Goal: Task Accomplishment & Management: Use online tool/utility

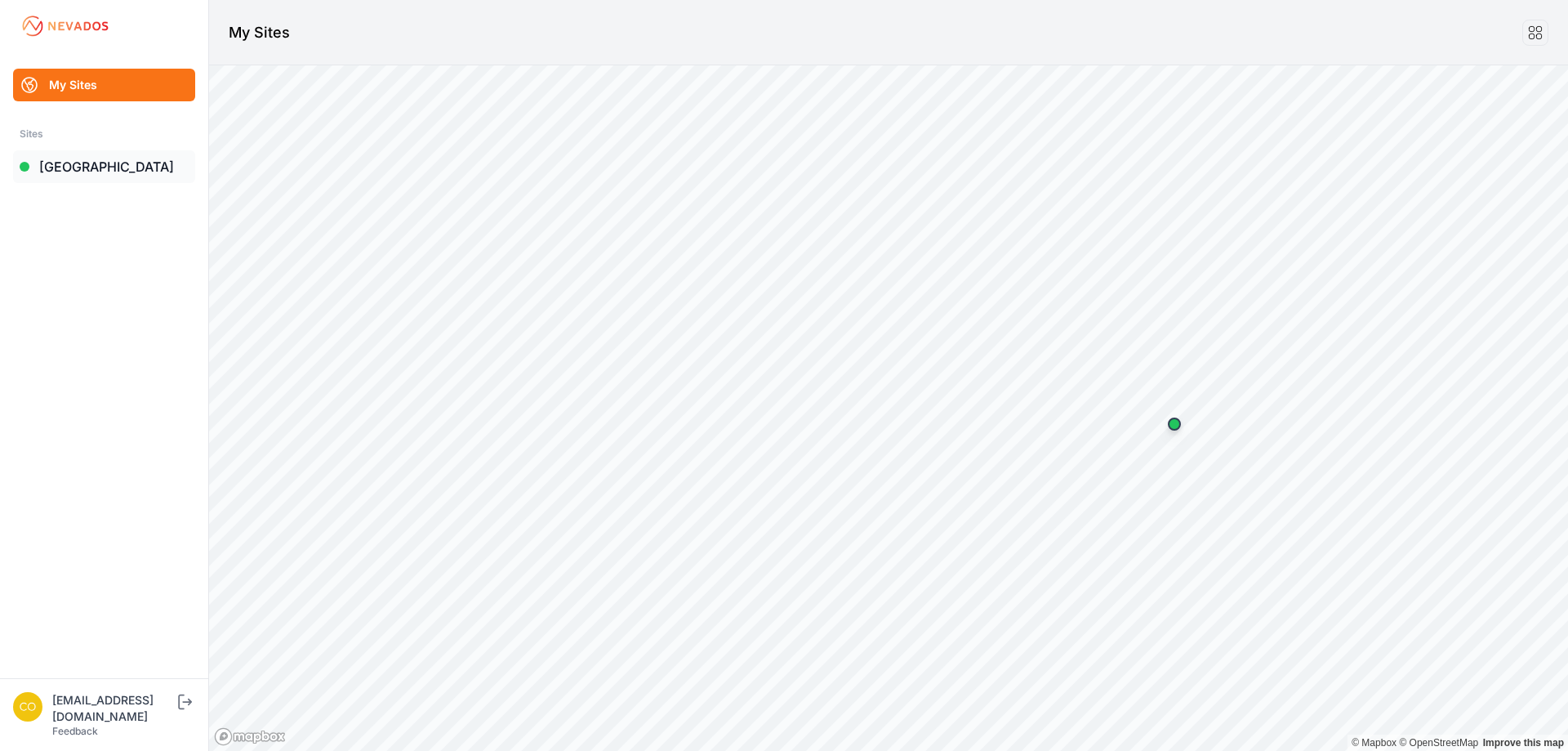
click at [89, 164] on link "[GEOGRAPHIC_DATA]" at bounding box center [104, 166] width 182 height 33
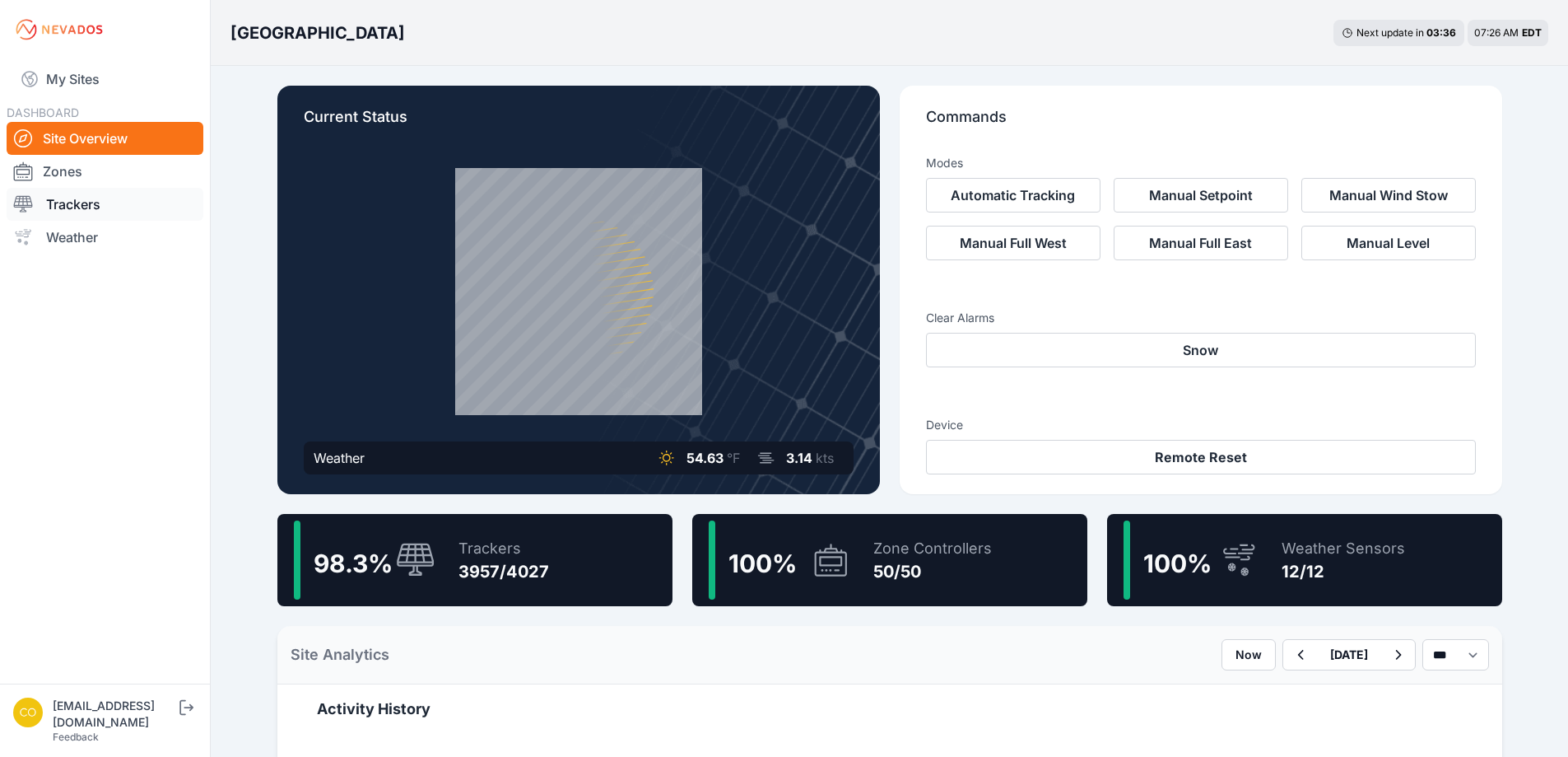
click at [114, 208] on link "Trackers" at bounding box center [105, 204] width 197 height 33
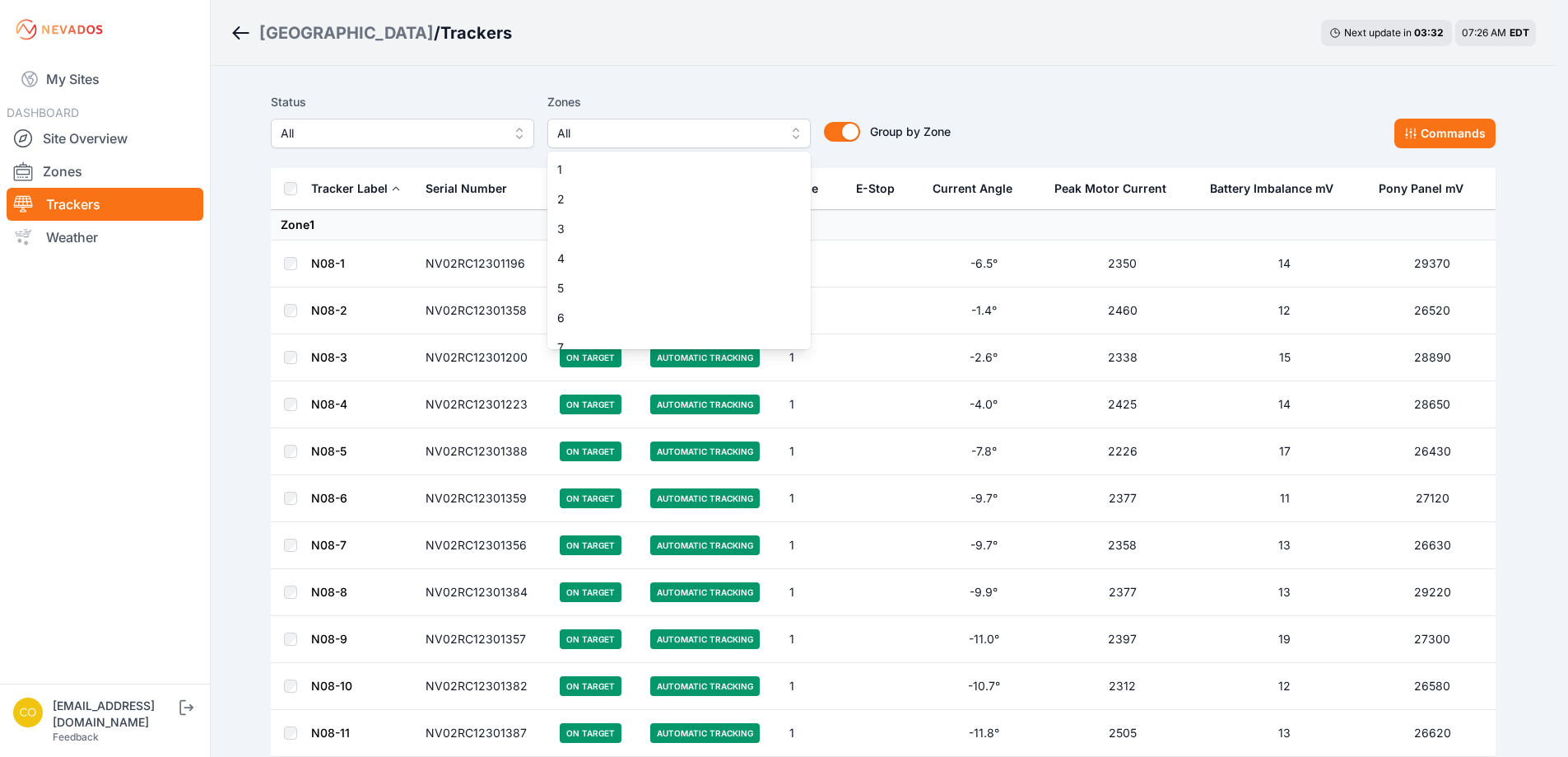
click at [611, 136] on span "All" at bounding box center [668, 133] width 220 height 19
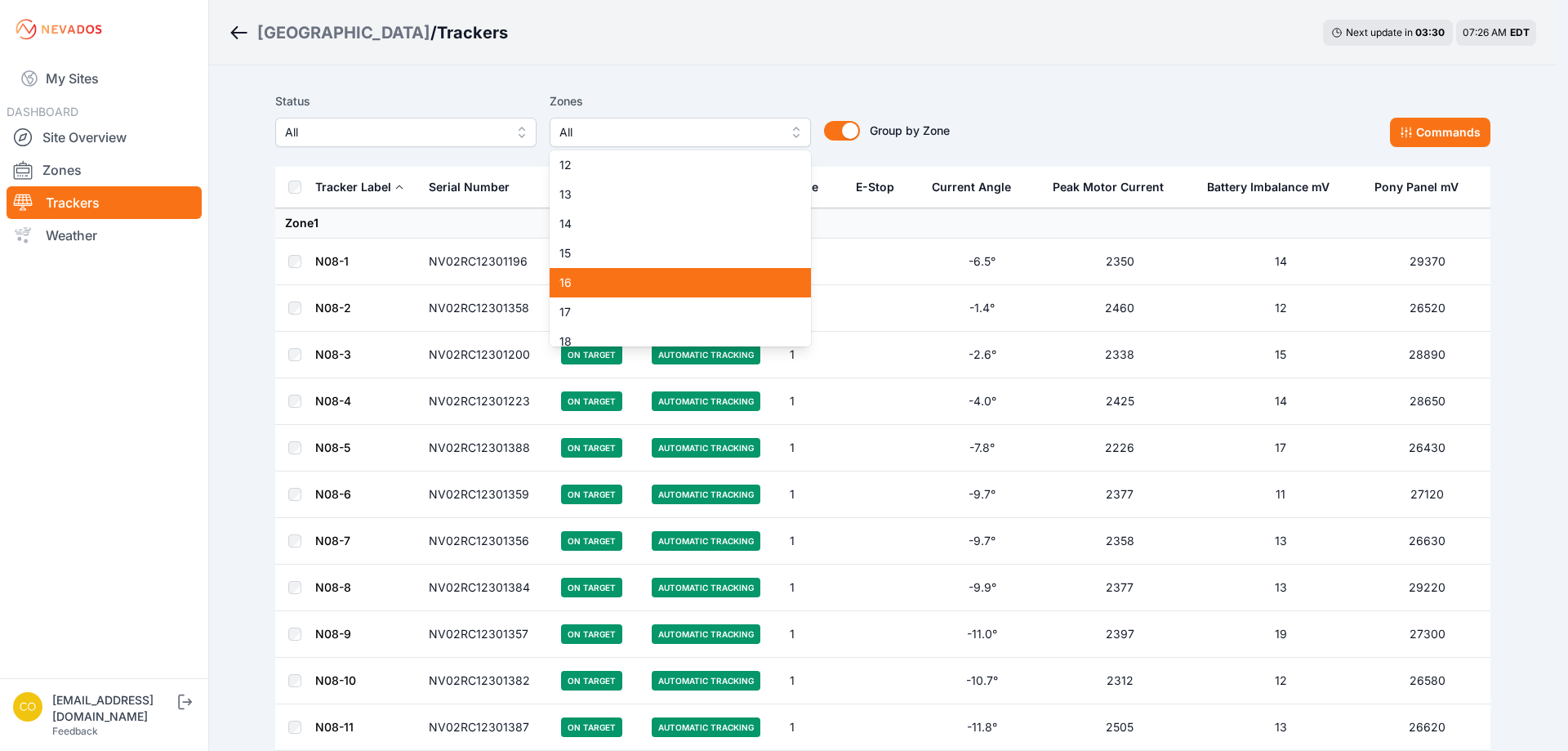
click at [626, 273] on div "16" at bounding box center [680, 282] width 261 height 29
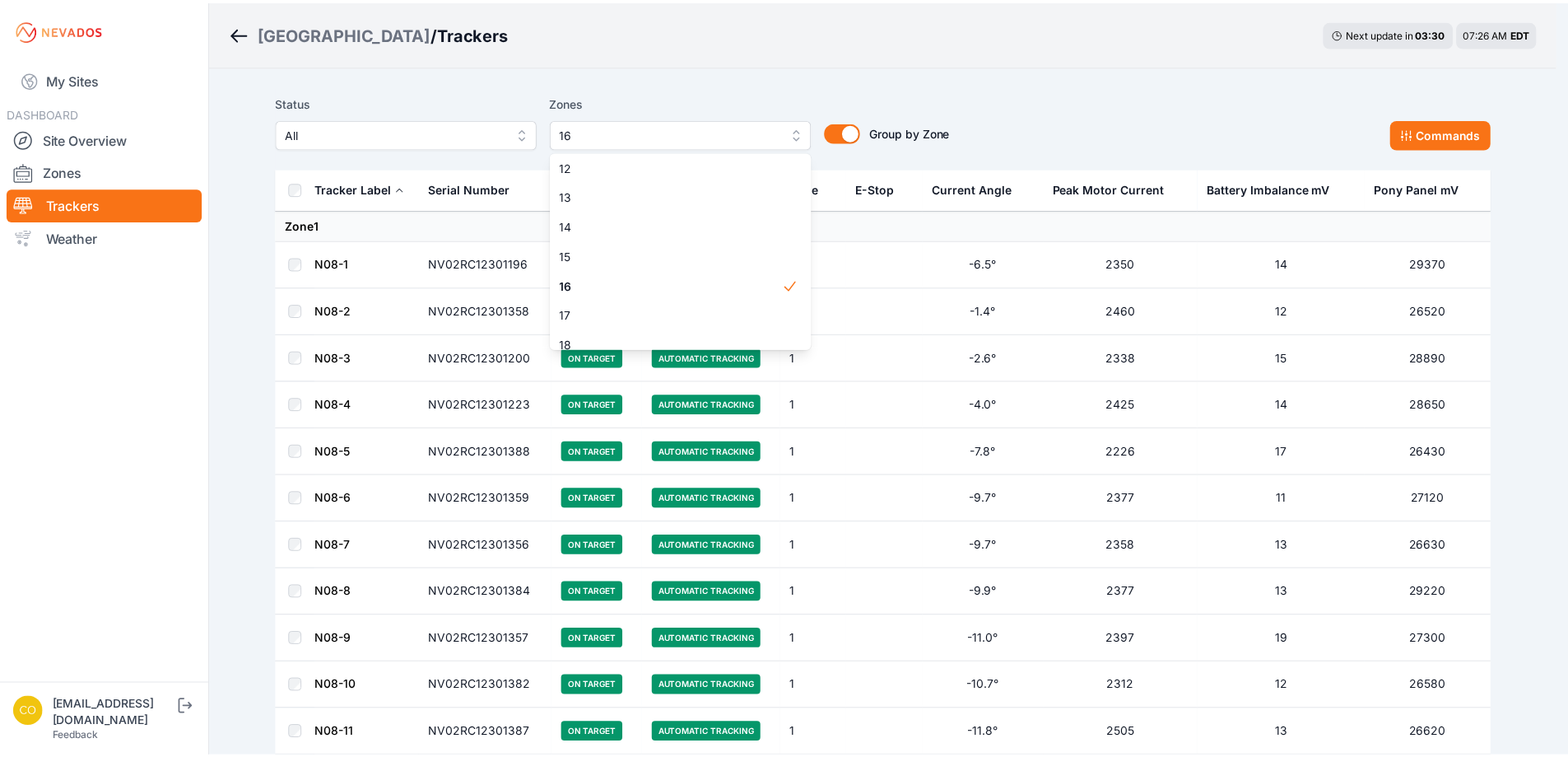
scroll to position [494, 0]
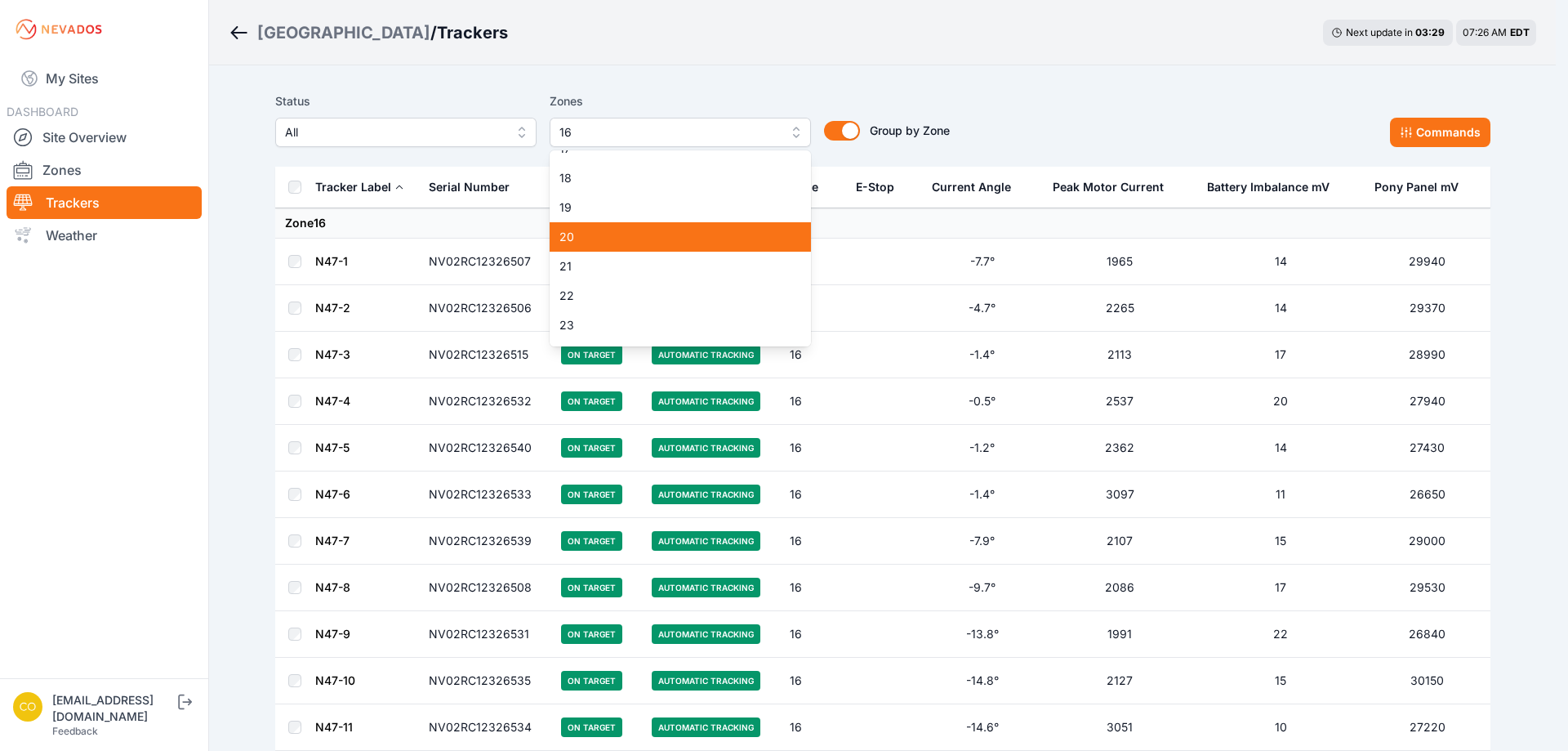
click at [591, 246] on div "20" at bounding box center [680, 236] width 261 height 29
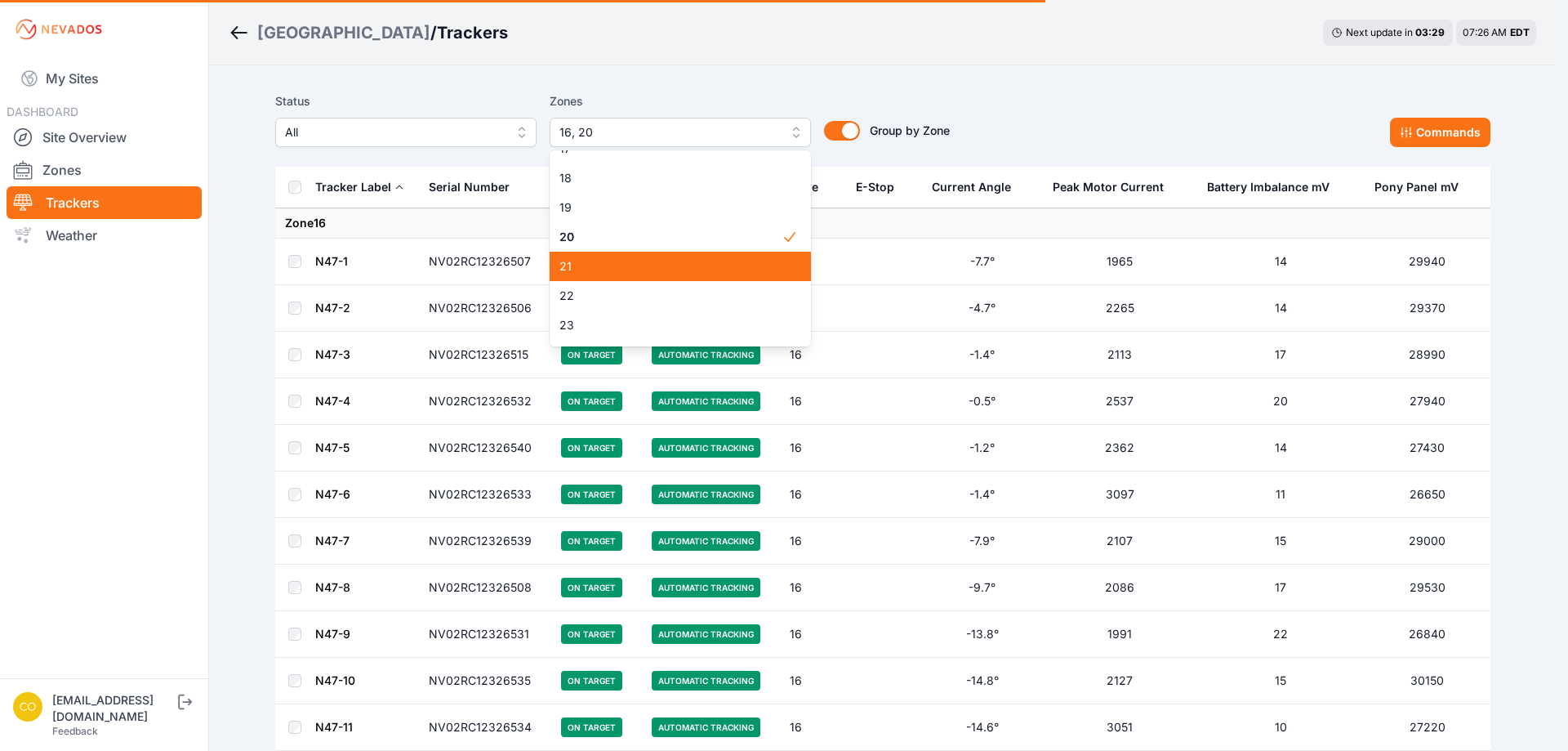
click at [591, 263] on span "21" at bounding box center [671, 266] width 222 height 17
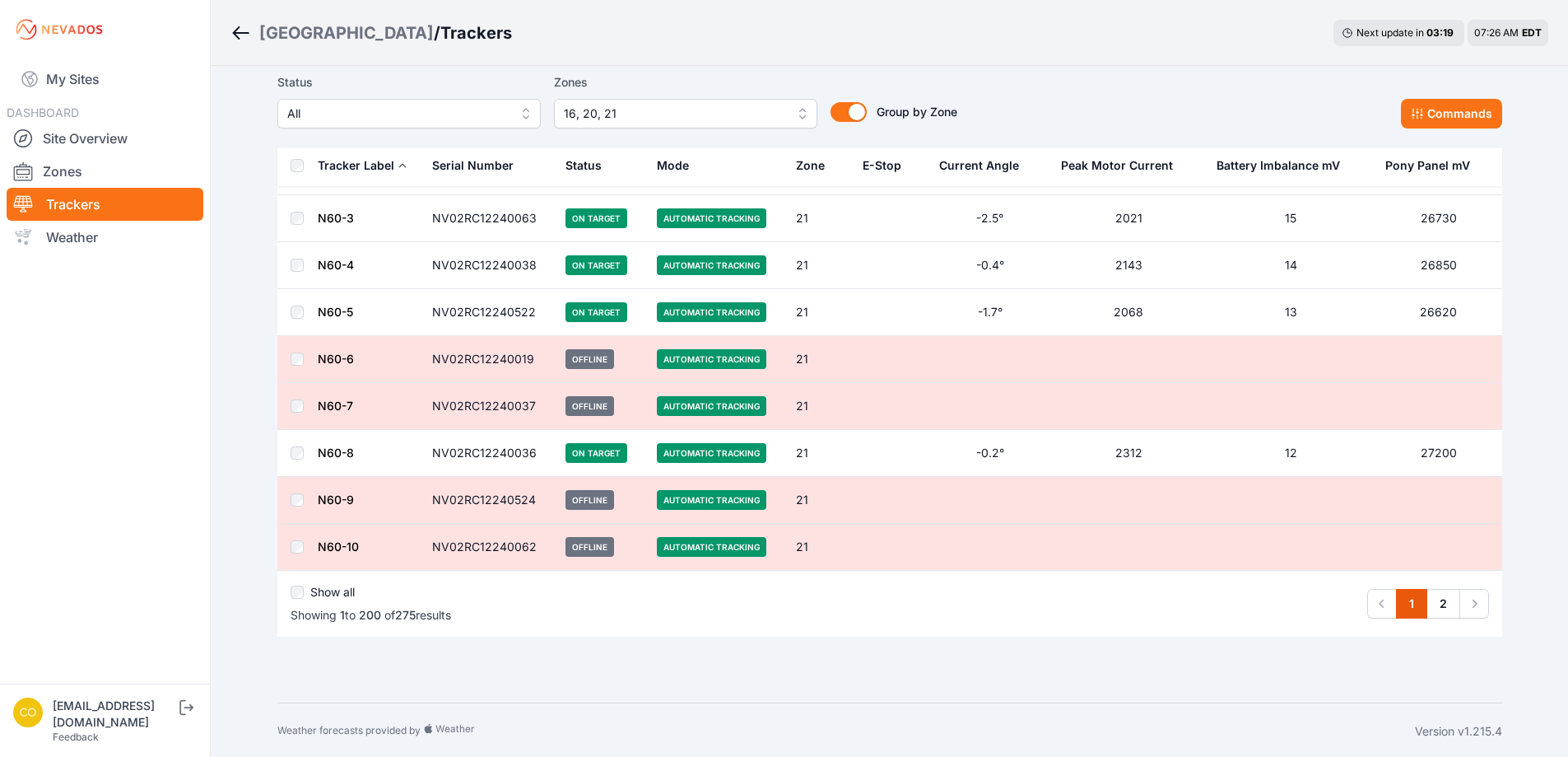
scroll to position [9121, 0]
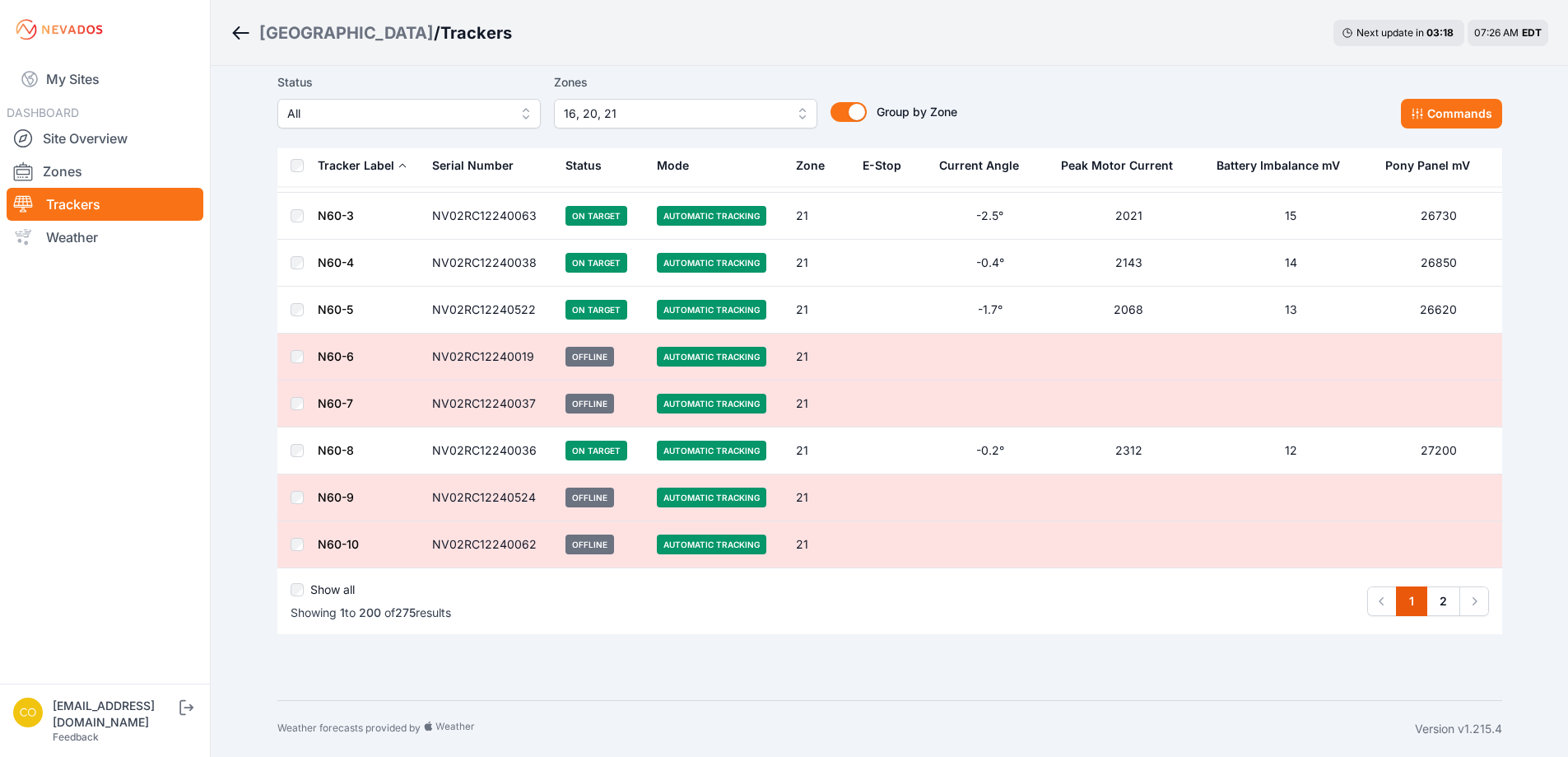
click at [335, 581] on label "Show all" at bounding box center [332, 590] width 45 height 17
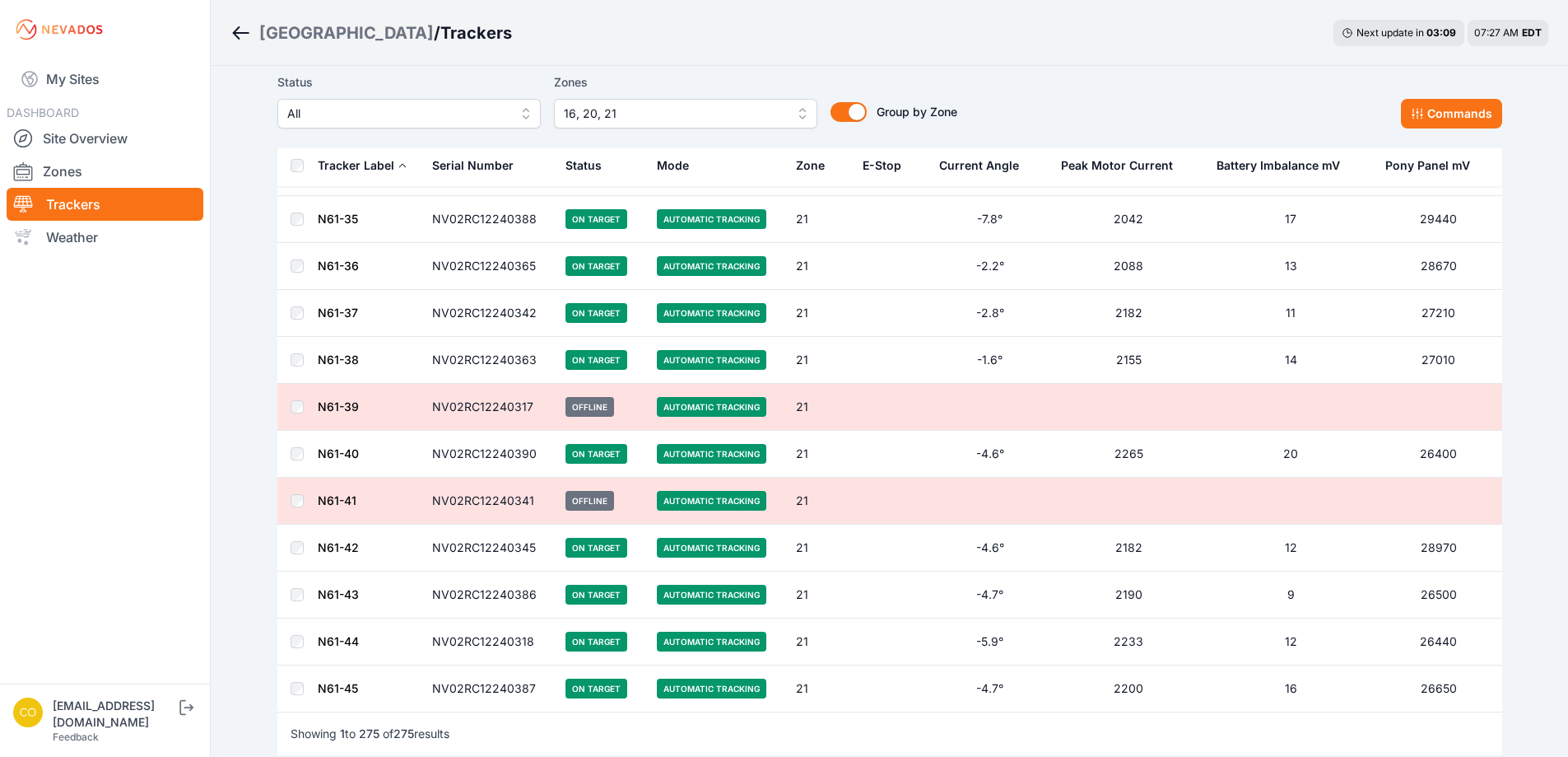
scroll to position [12618, 0]
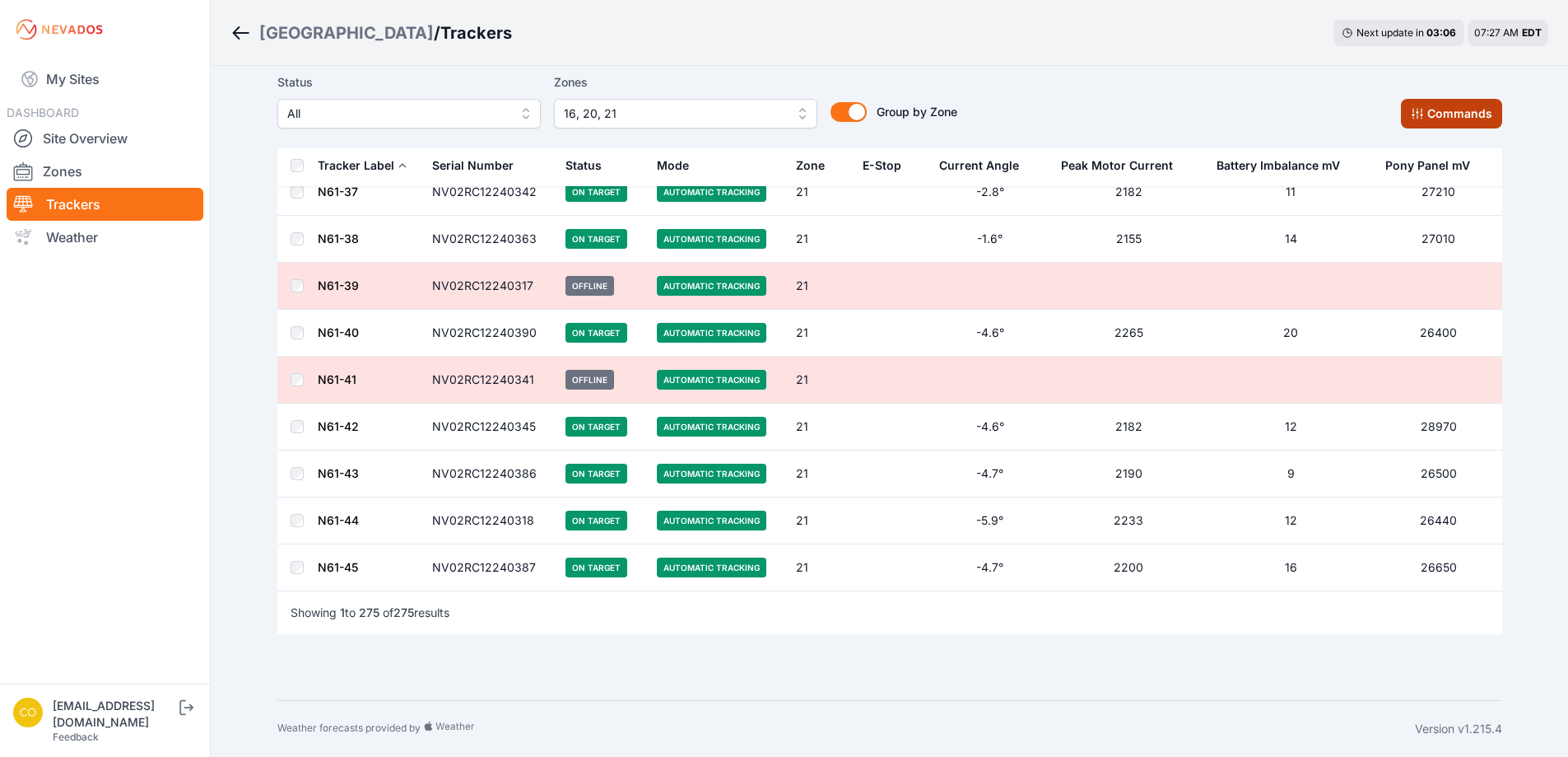
click at [1446, 116] on button "Commands" at bounding box center [1451, 113] width 101 height 29
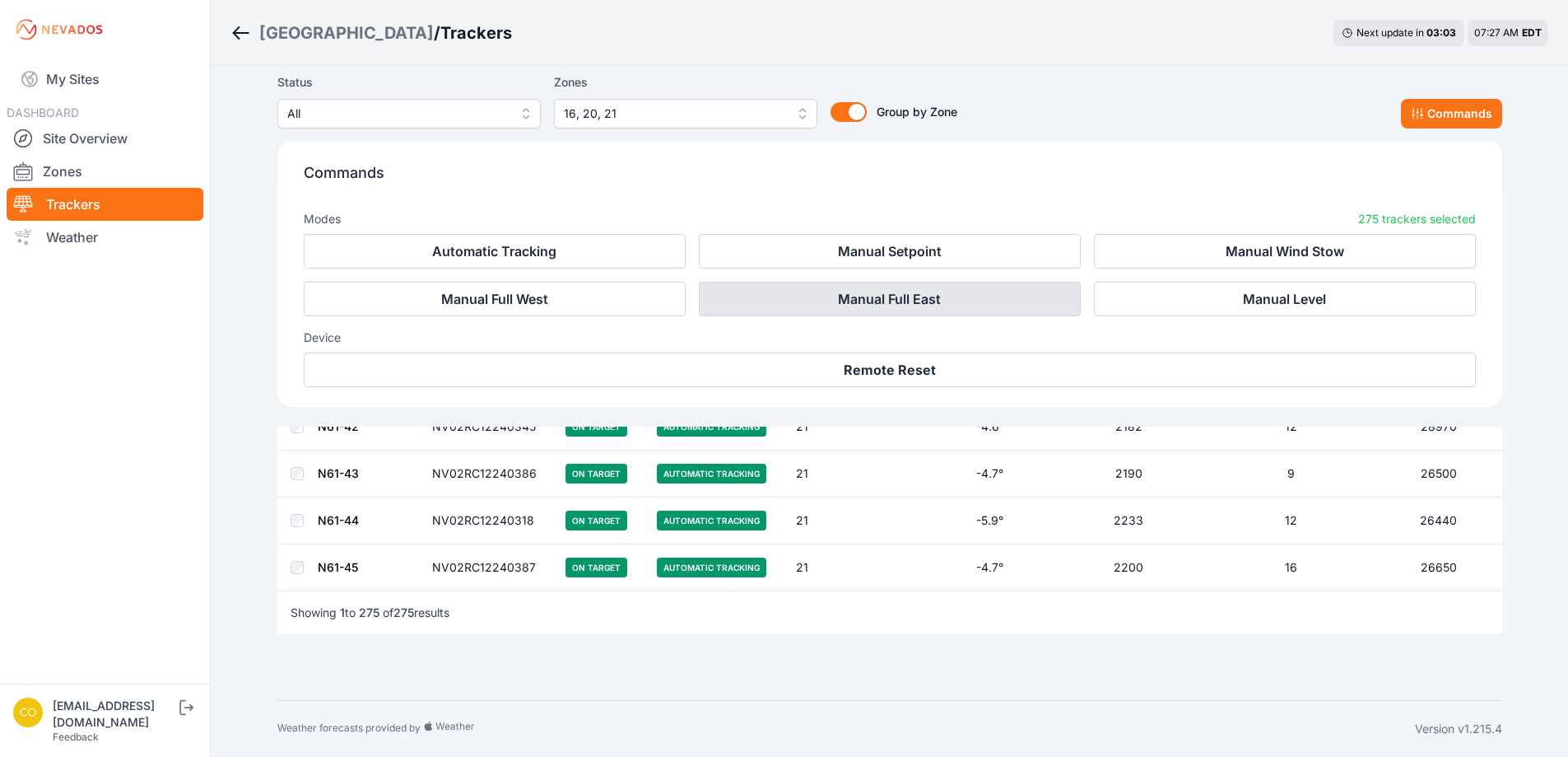
click at [878, 294] on button "Manual Full East" at bounding box center [890, 299] width 382 height 34
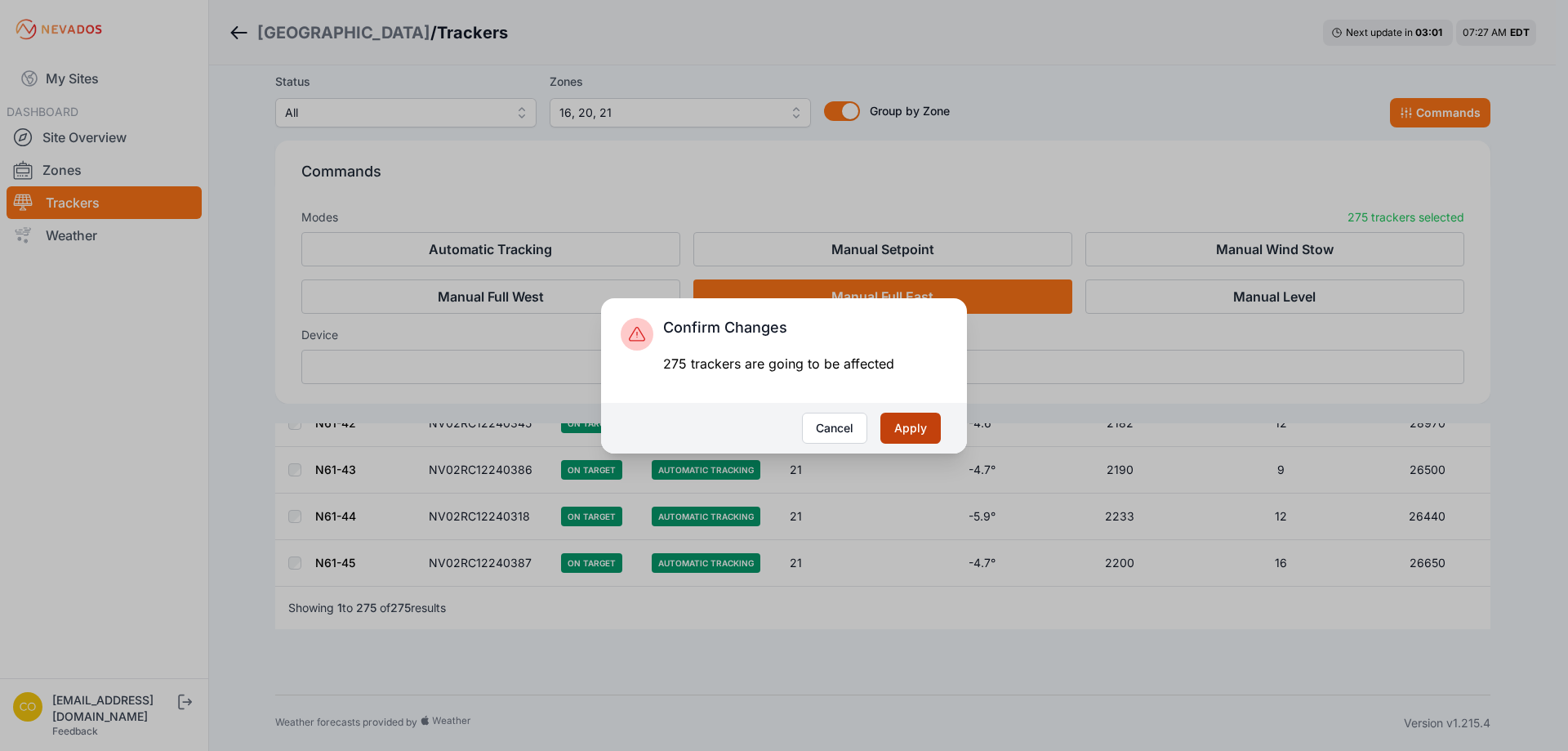
click at [917, 431] on button "Apply" at bounding box center [910, 427] width 60 height 31
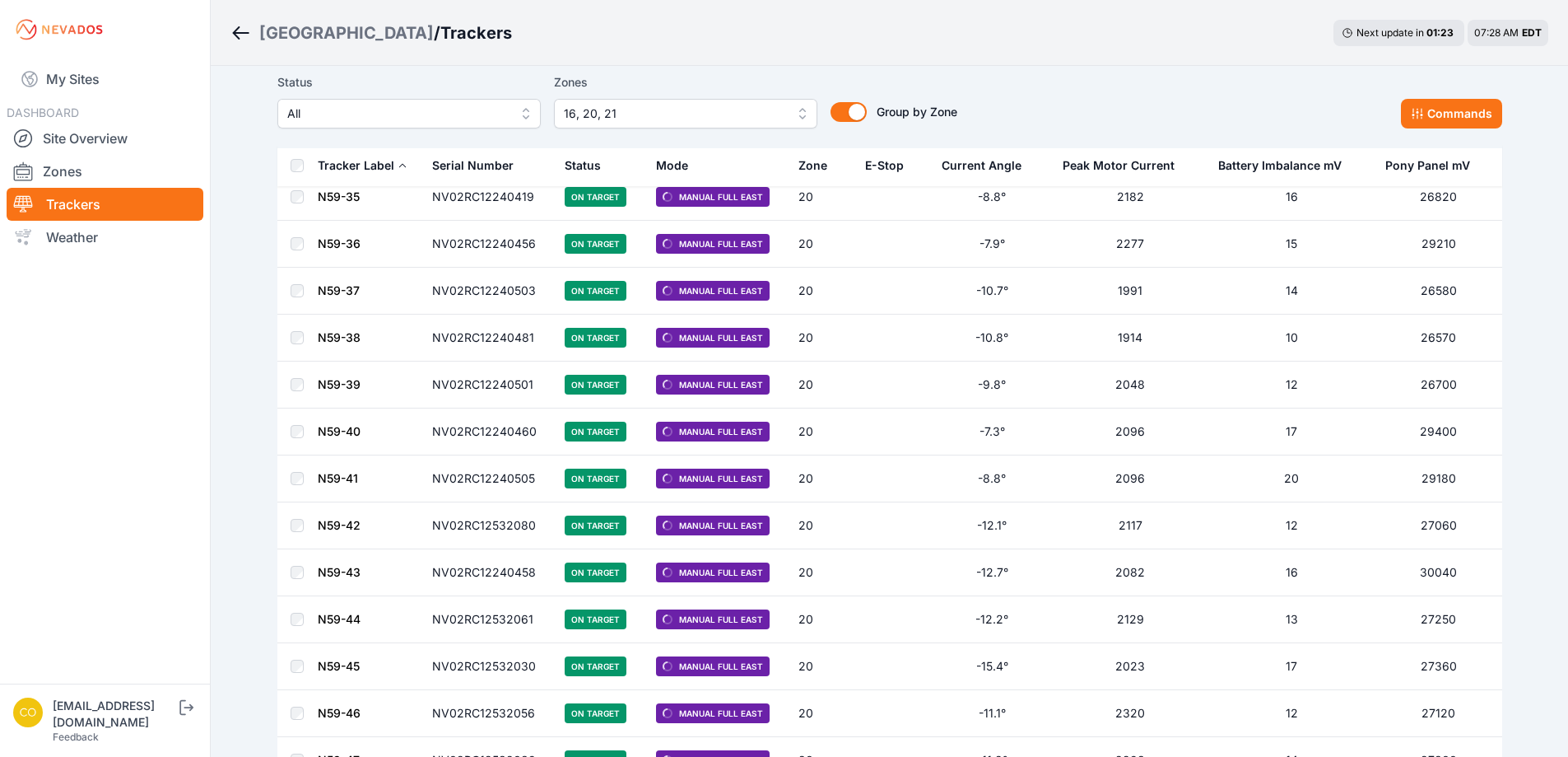
scroll to position [8109, 0]
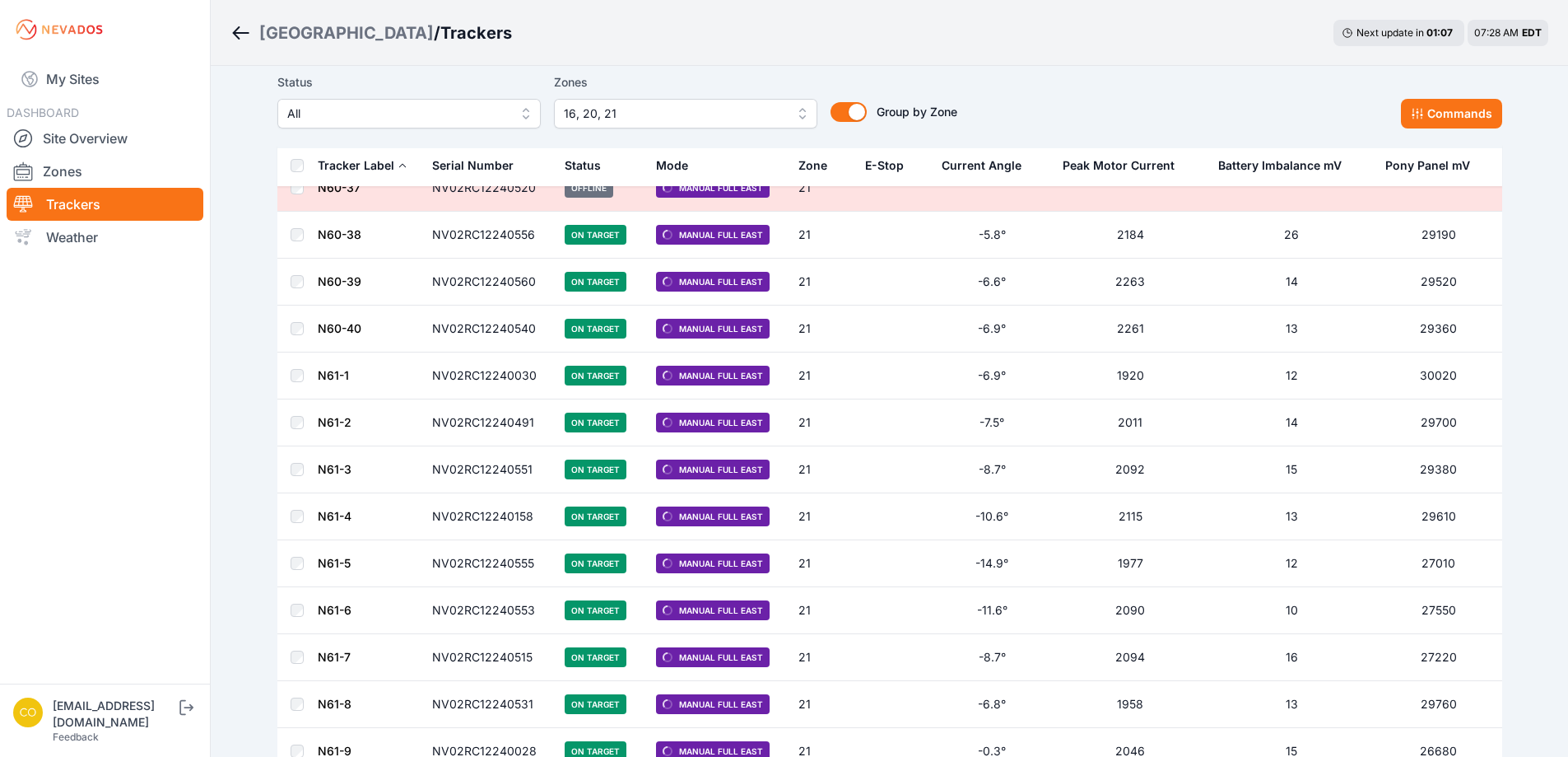
scroll to position [10715, 0]
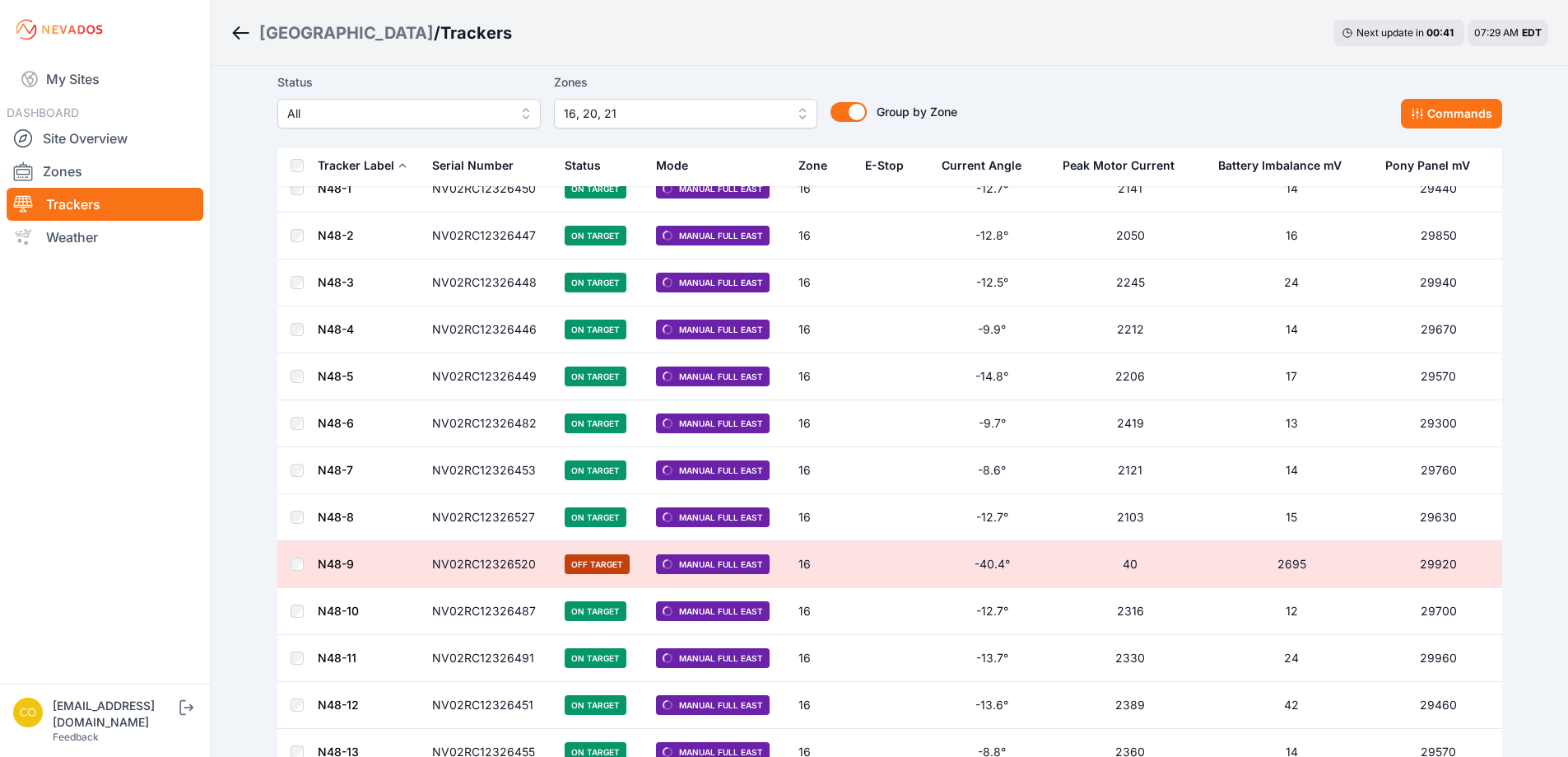
scroll to position [1357, 0]
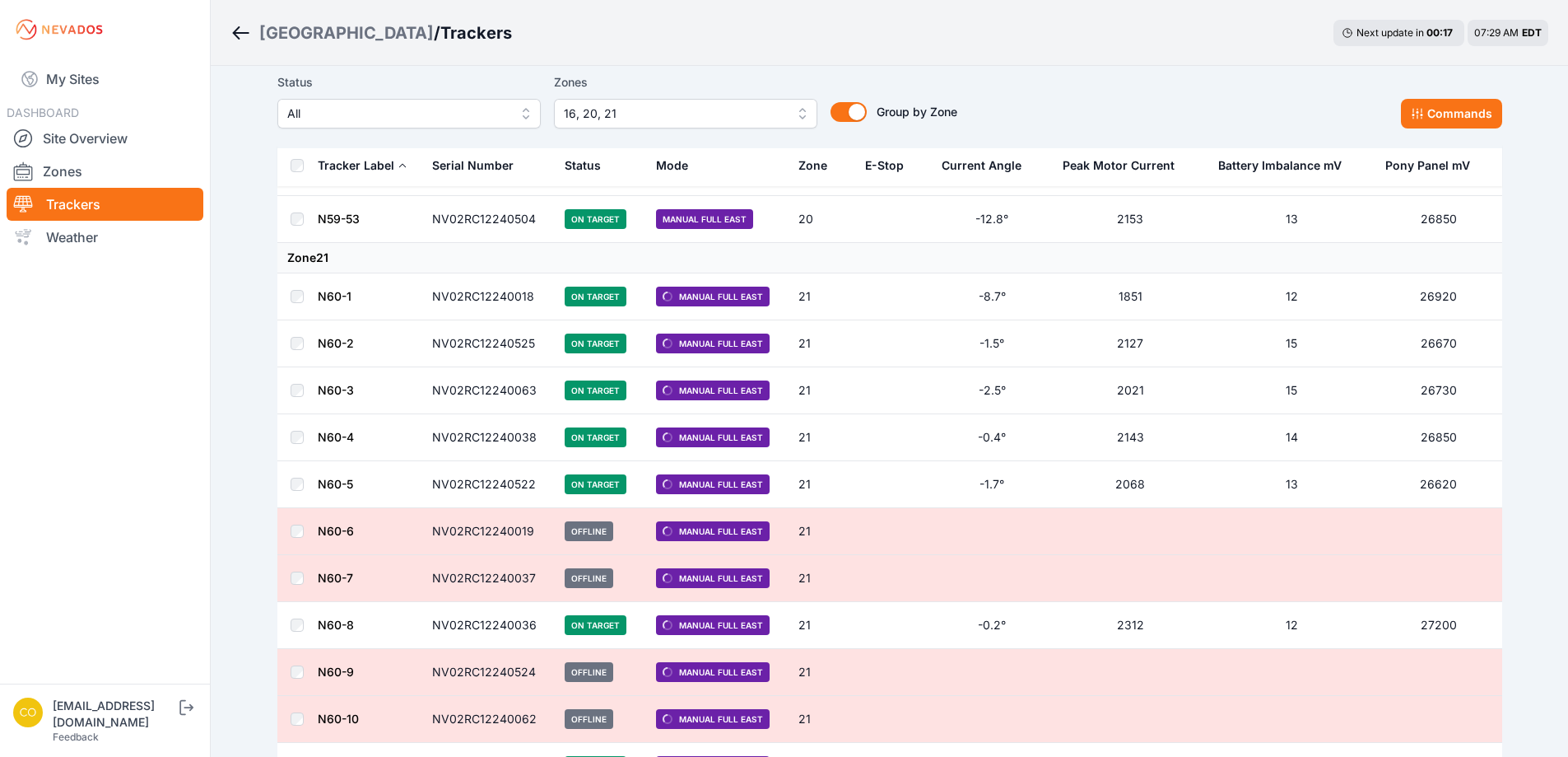
scroll to position [8931, 0]
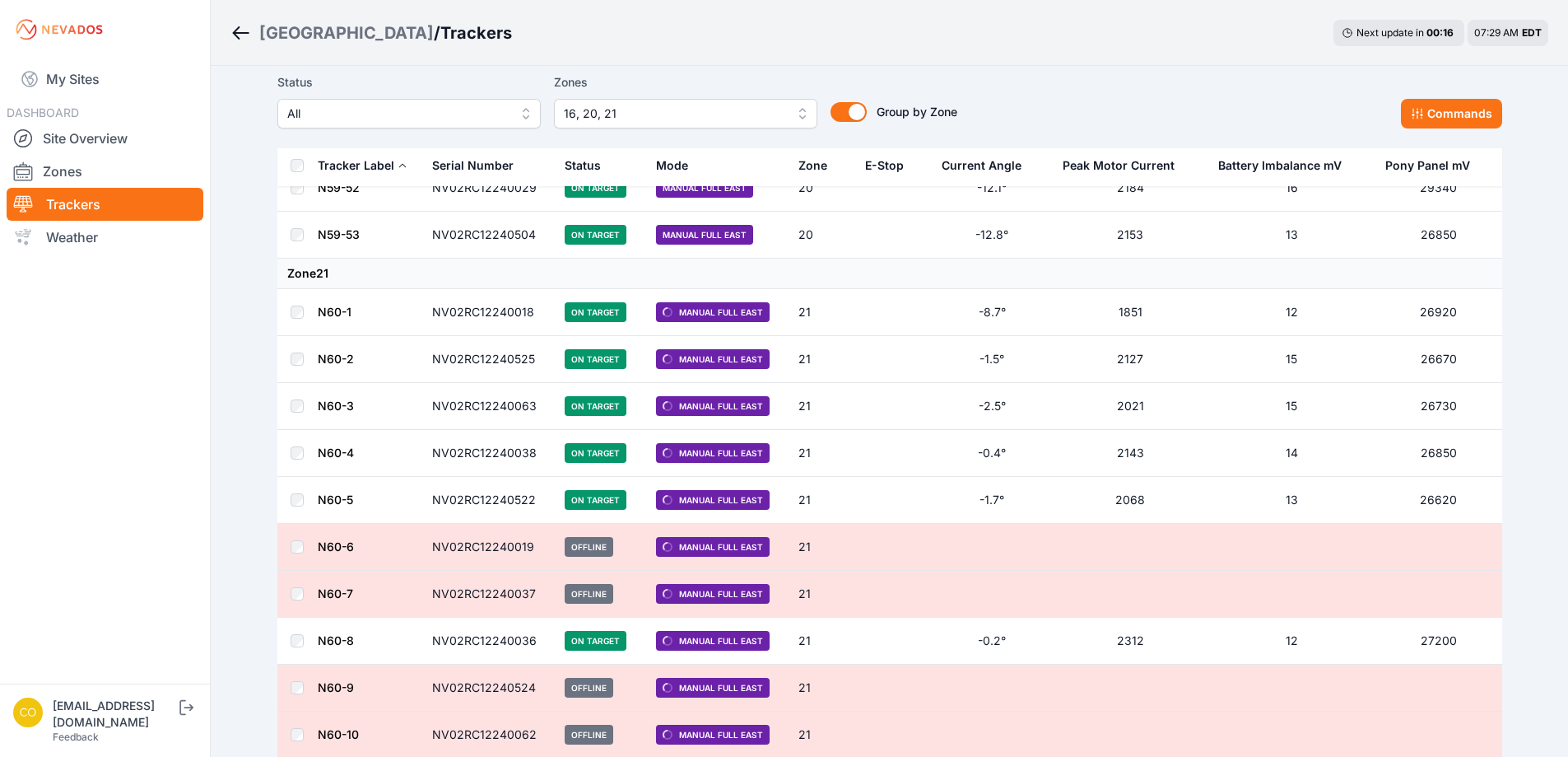
click at [678, 165] on div "Mode" at bounding box center [672, 166] width 32 height 17
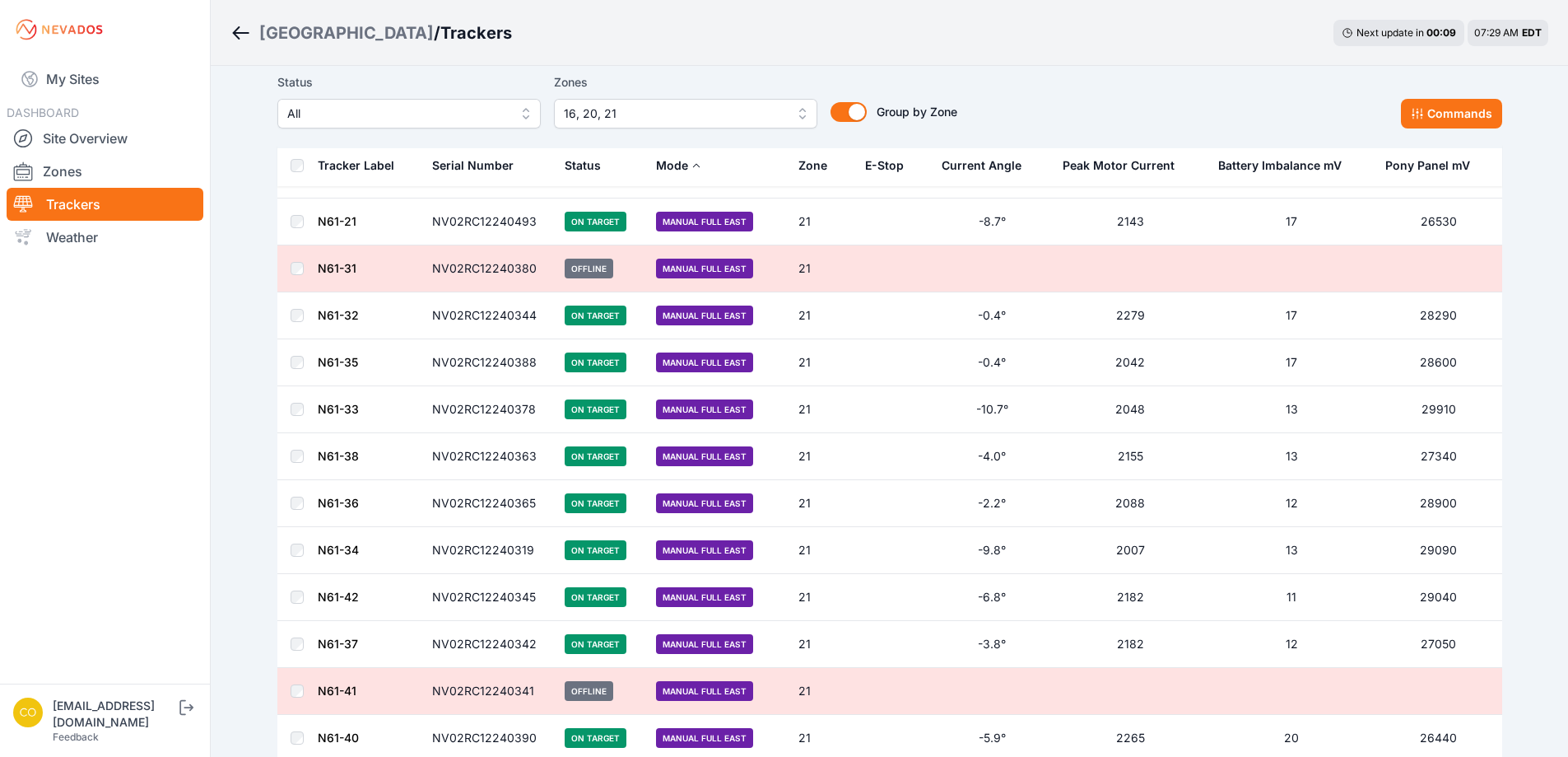
scroll to position [9664, 0]
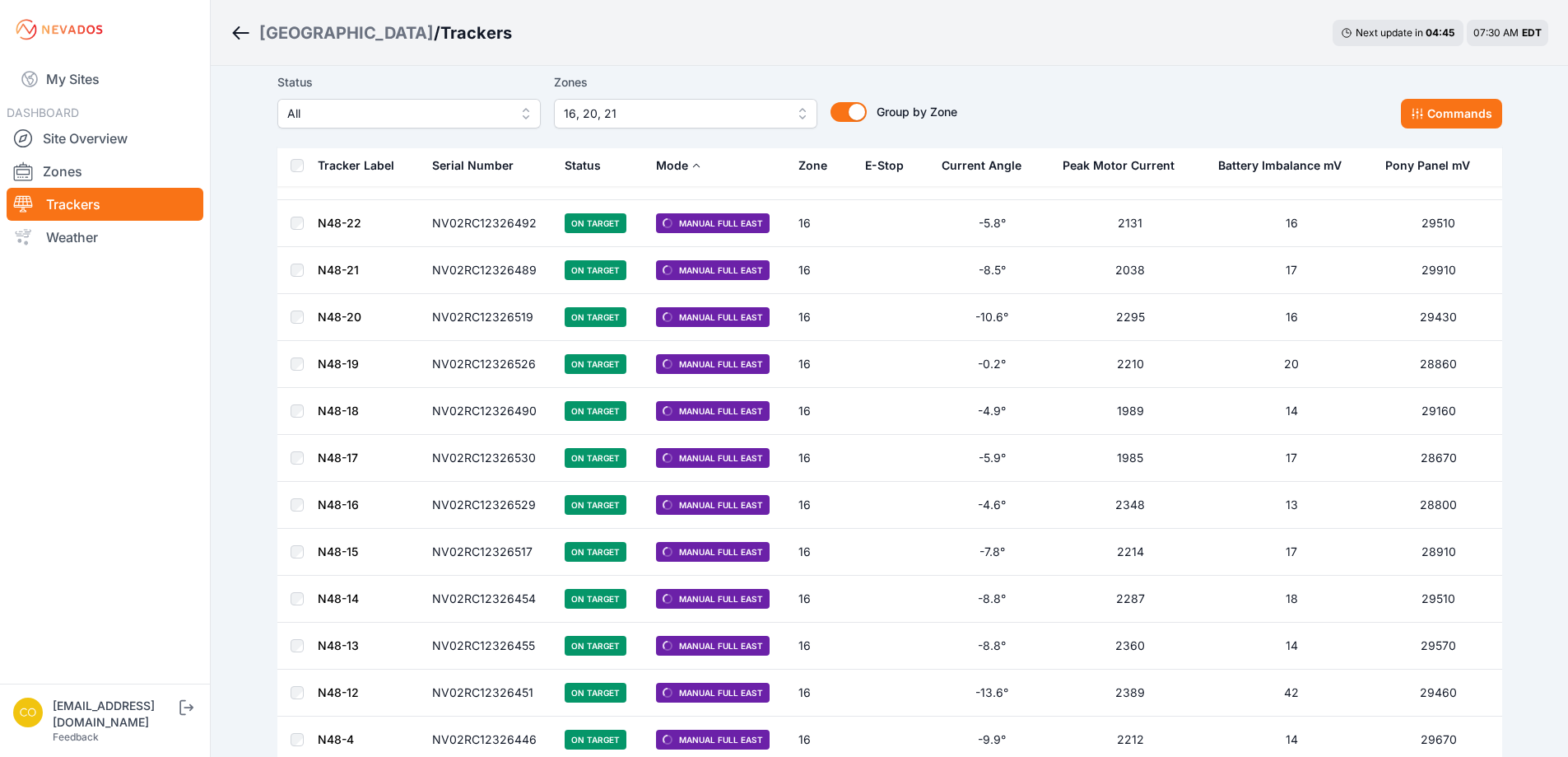
scroll to position [1651, 0]
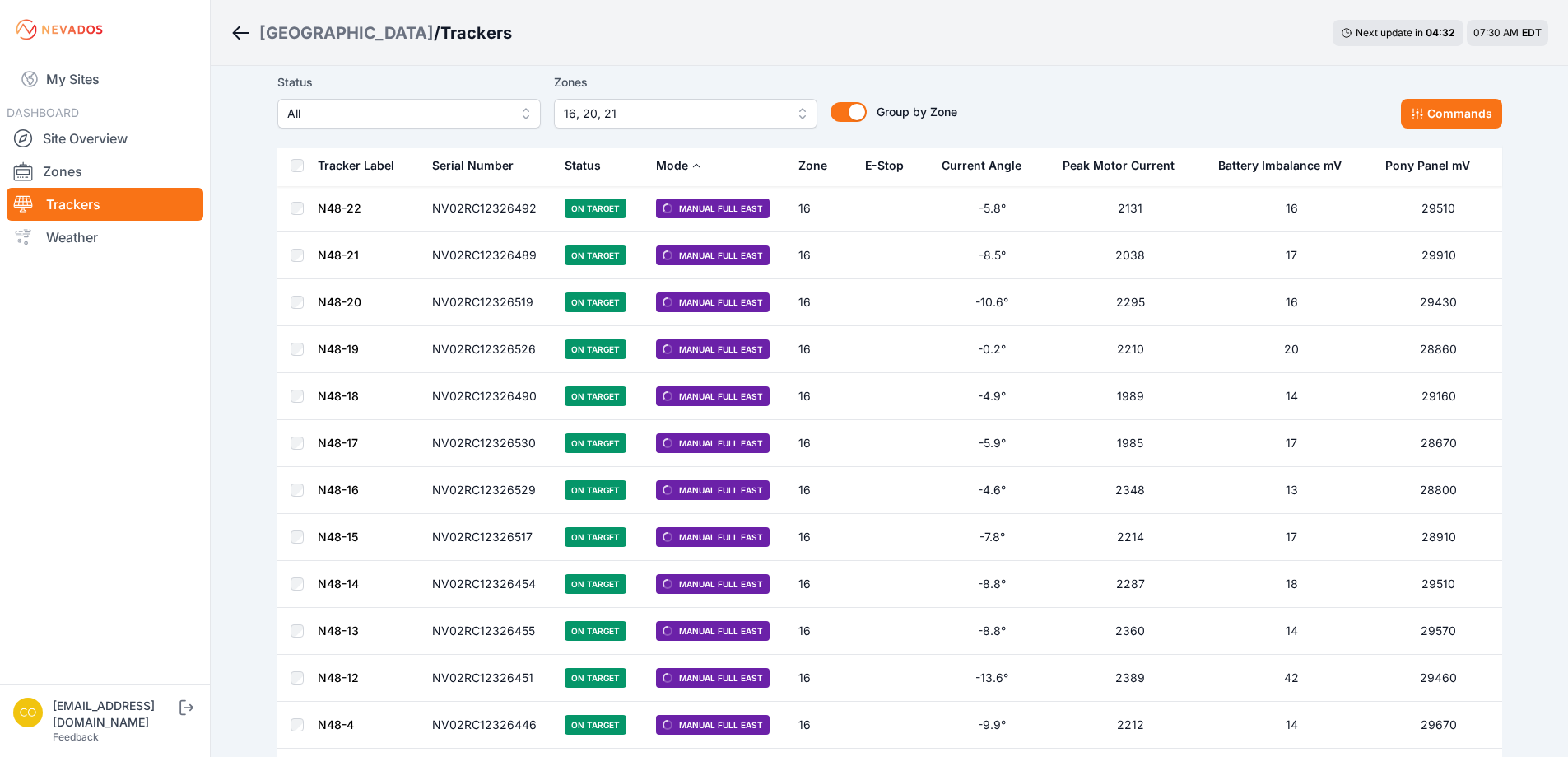
scroll to position [1651, 0]
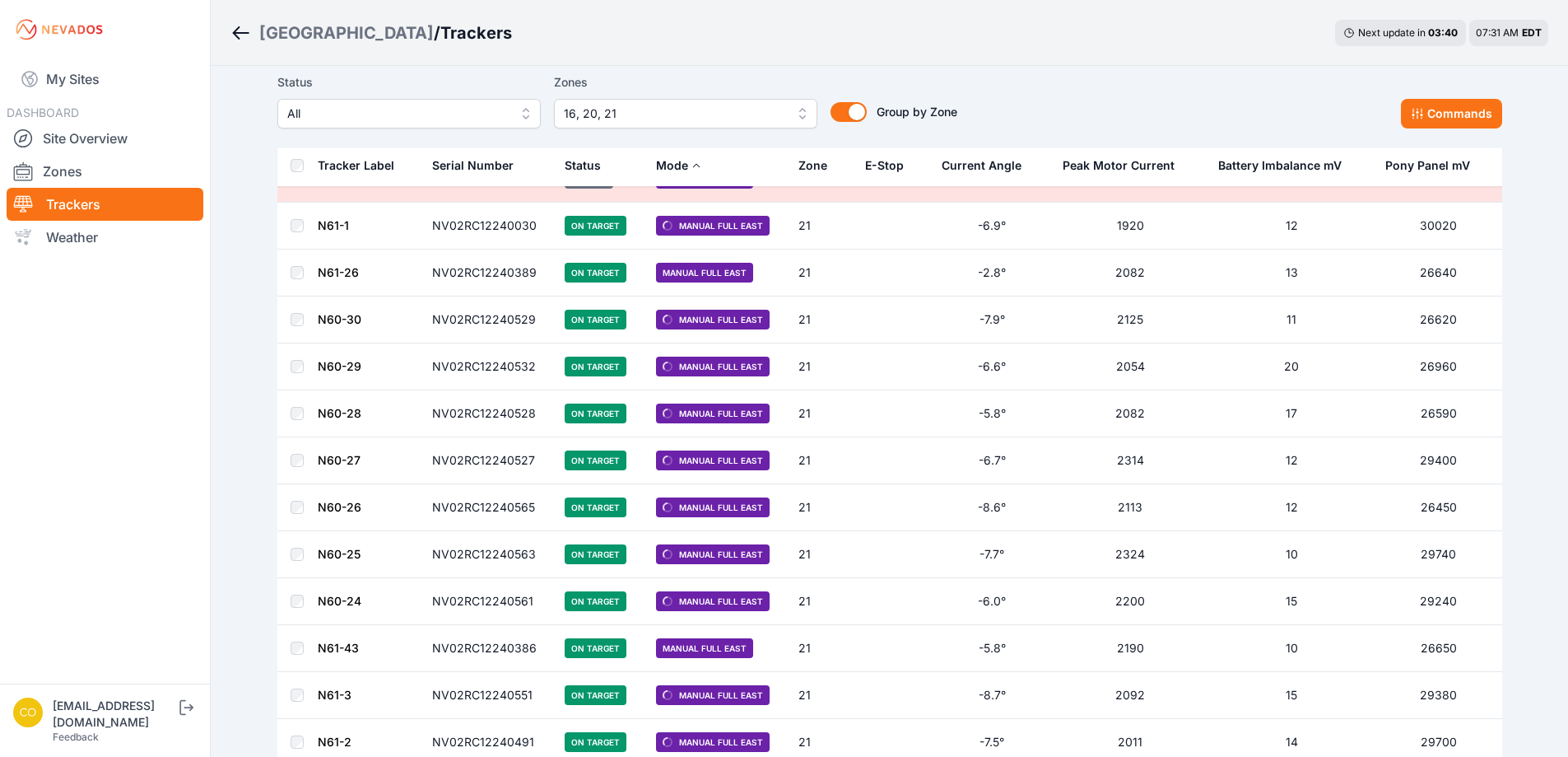
scroll to position [12333, 0]
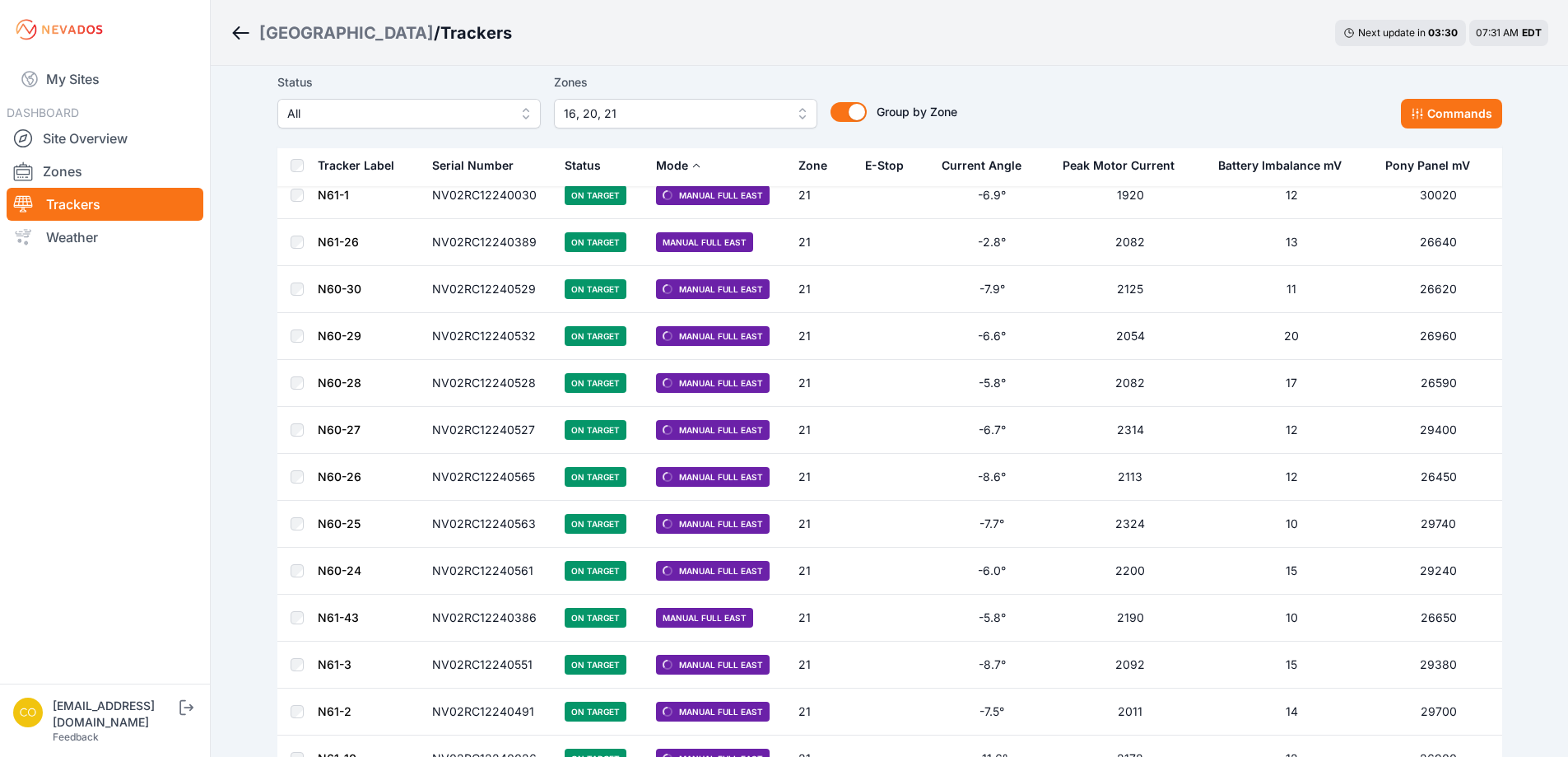
click at [687, 166] on div "Mode" at bounding box center [672, 166] width 32 height 17
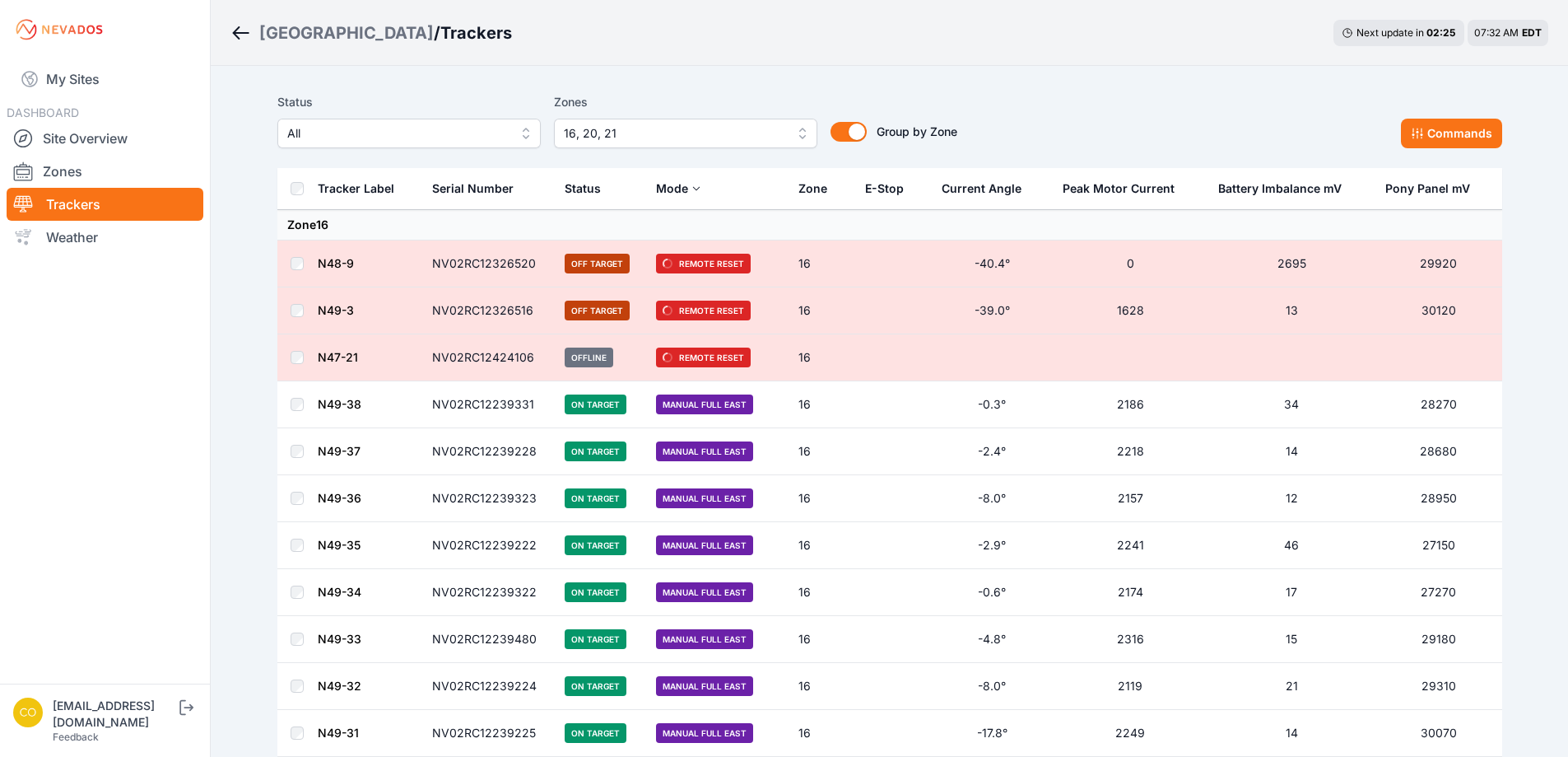
click at [819, 191] on div "Zone" at bounding box center [813, 188] width 29 height 17
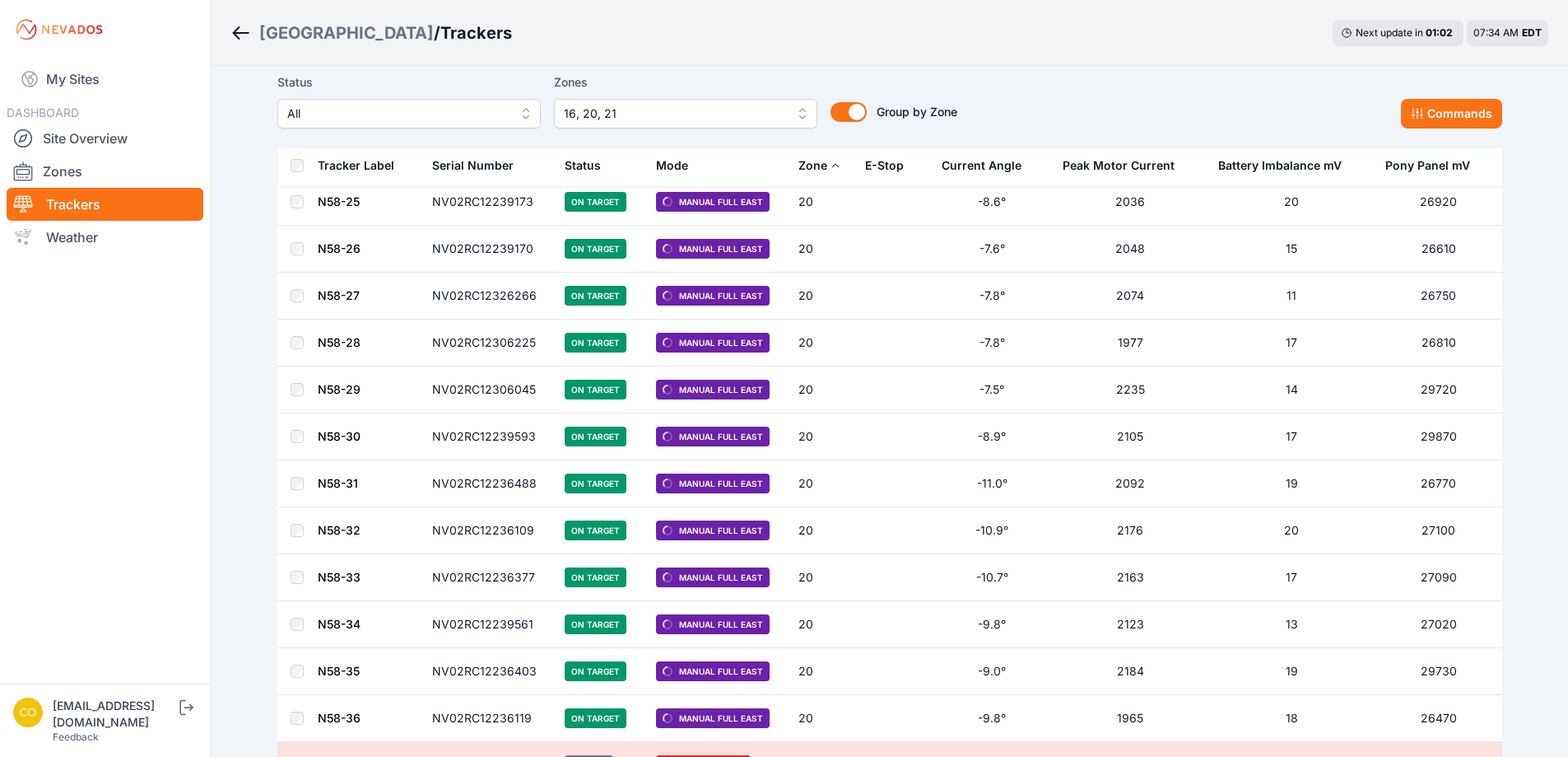
scroll to position [6670, 0]
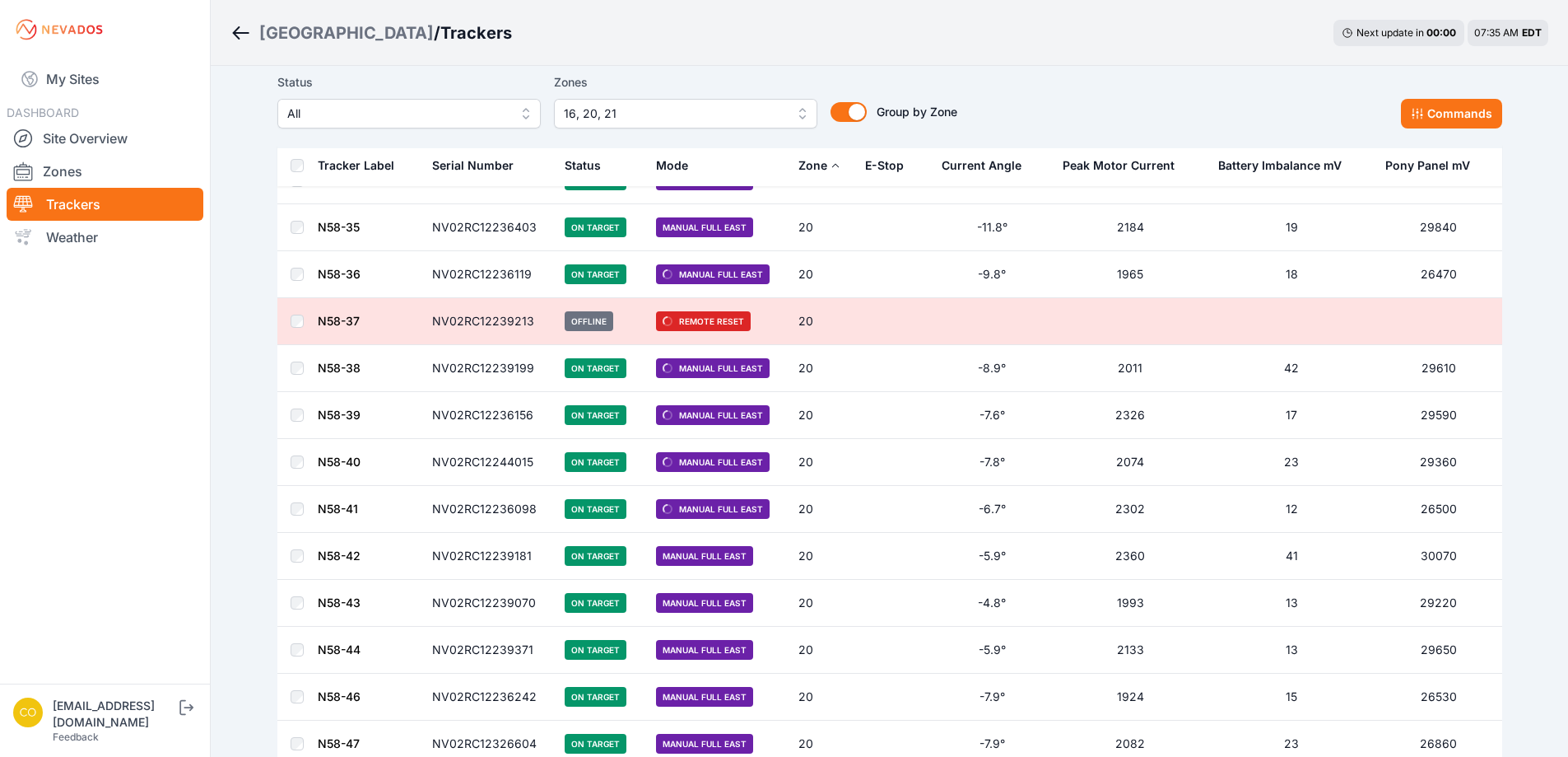
scroll to position [6752, 0]
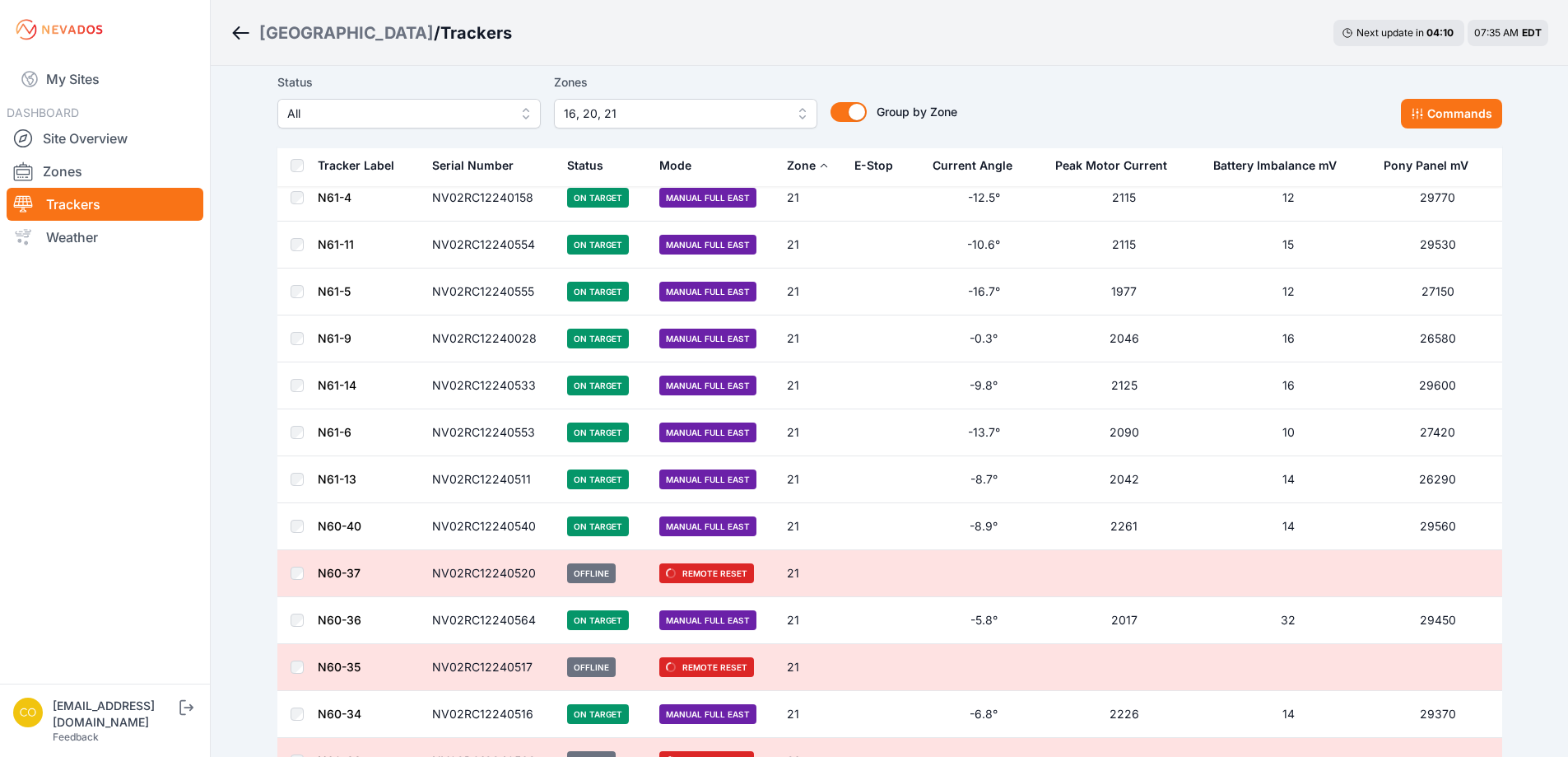
scroll to position [10788, 0]
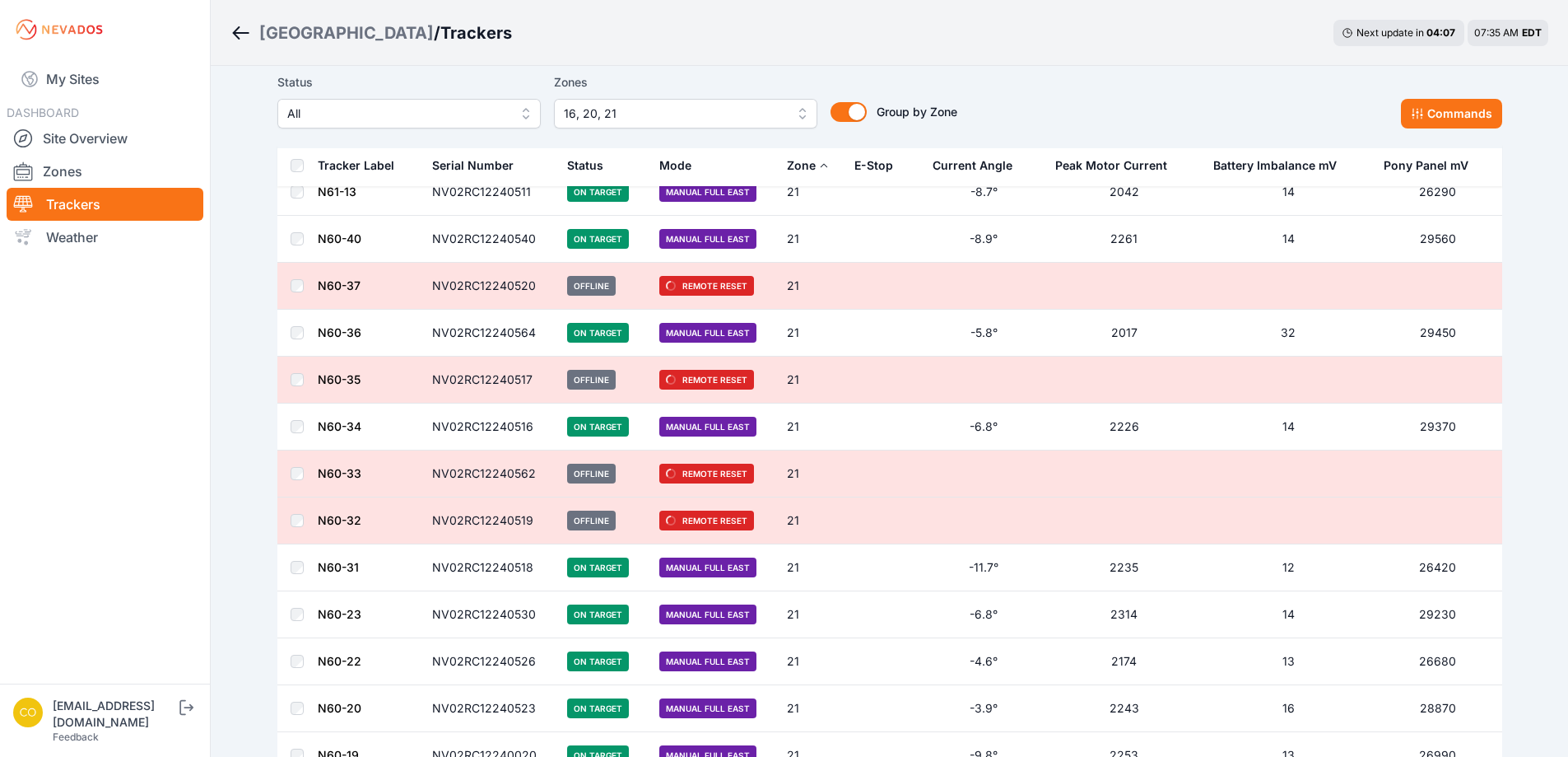
click at [795, 173] on div "Zone" at bounding box center [801, 166] width 29 height 17
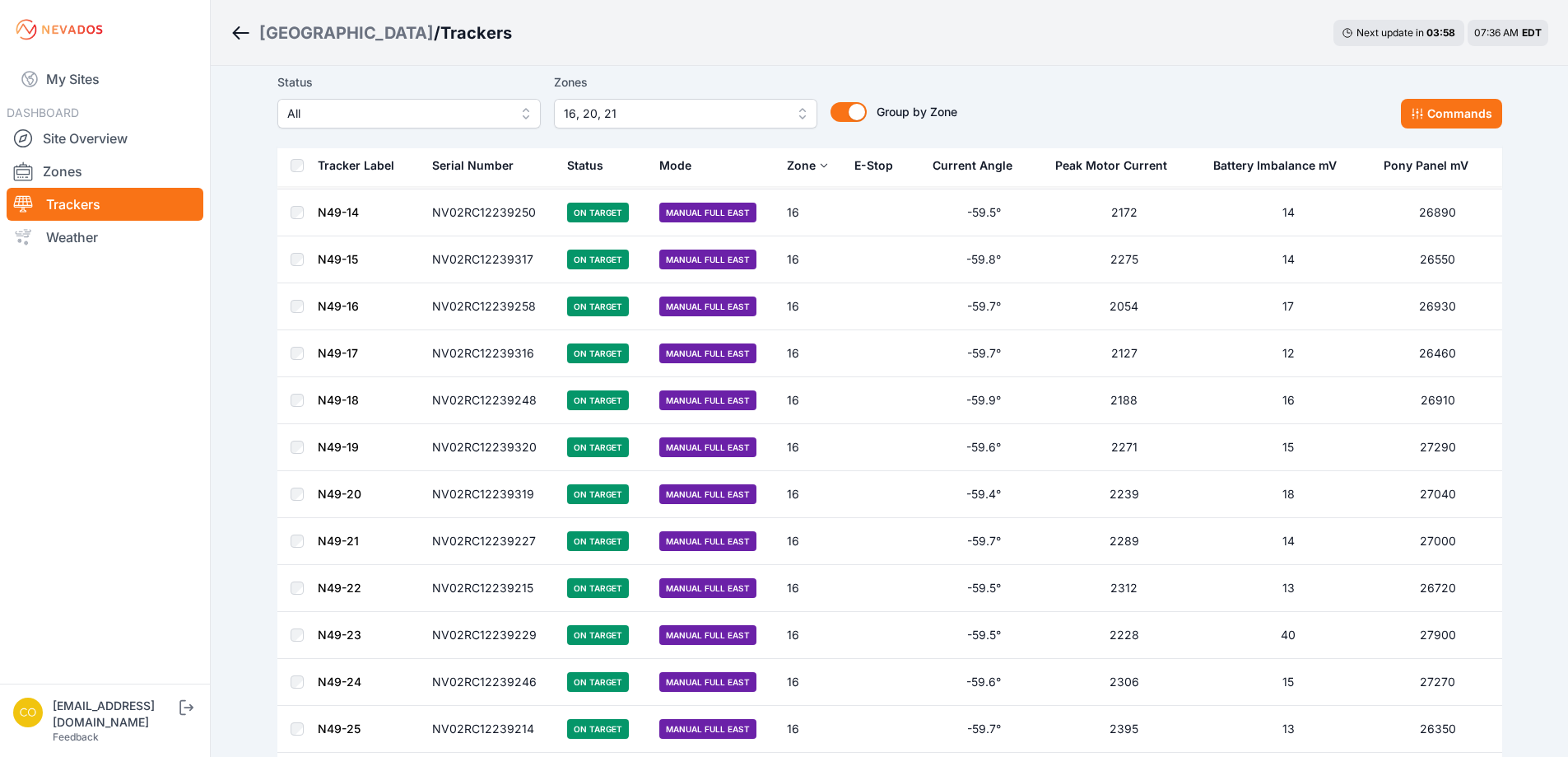
scroll to position [11529, 0]
